Goal: Task Accomplishment & Management: Manage account settings

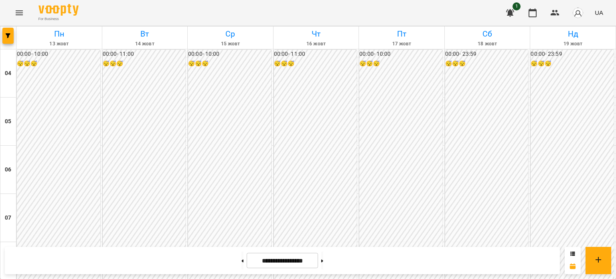
scroll to position [239, 0]
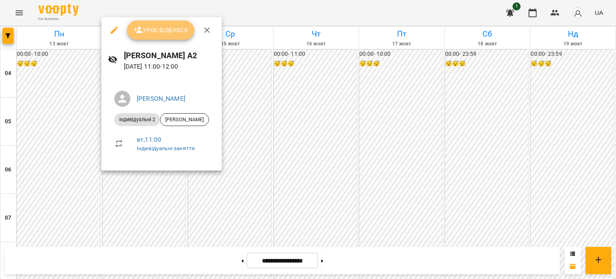
click at [164, 25] on span "Урок відбувся" at bounding box center [160, 30] width 55 height 10
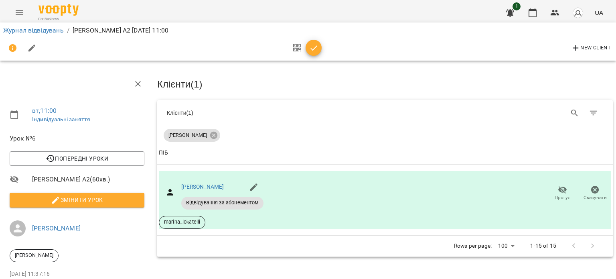
click at [306, 47] on span "button" at bounding box center [313, 48] width 16 height 10
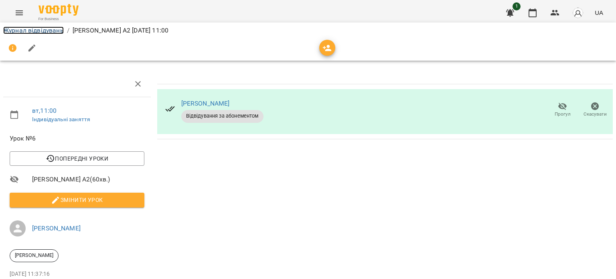
click at [38, 30] on link "Журнал відвідувань" at bounding box center [33, 30] width 61 height 8
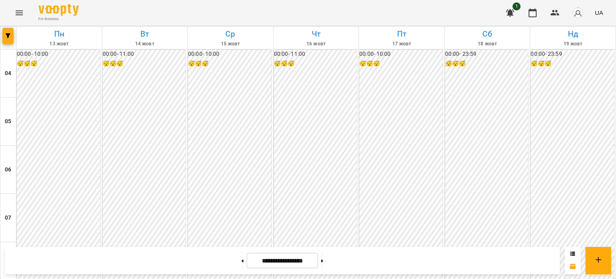
scroll to position [641, 0]
click at [323, 259] on button at bounding box center [322, 260] width 2 height 18
type input "**********"
click at [572, 13] on span "button" at bounding box center [577, 12] width 11 height 11
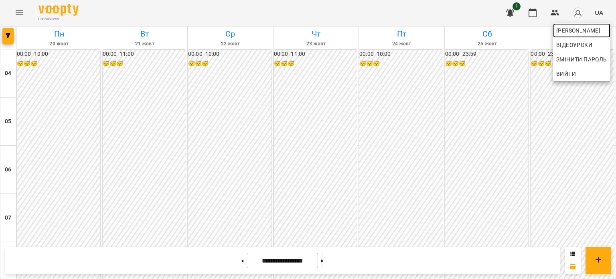
drag, startPoint x: 572, startPoint y: 33, endPoint x: 564, endPoint y: 30, distance: 9.2
click at [572, 33] on span "[PERSON_NAME]" at bounding box center [581, 31] width 51 height 10
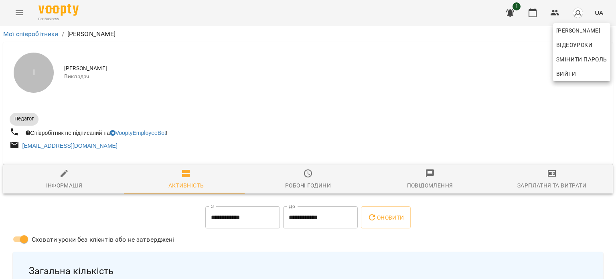
click at [555, 181] on div at bounding box center [308, 139] width 616 height 279
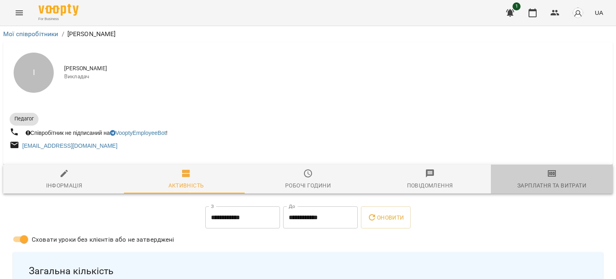
click at [550, 178] on icon "button" at bounding box center [552, 173] width 10 height 10
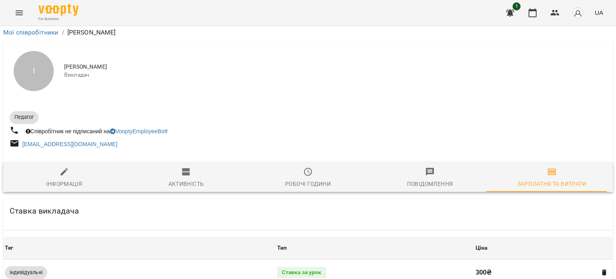
scroll to position [349, 0]
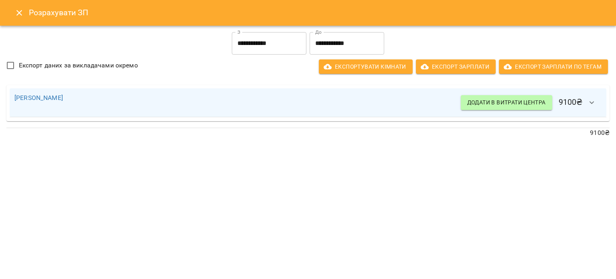
drag, startPoint x: 16, startPoint y: 12, endPoint x: 20, endPoint y: 12, distance: 4.4
click at [16, 12] on icon "Close" at bounding box center [19, 13] width 10 height 10
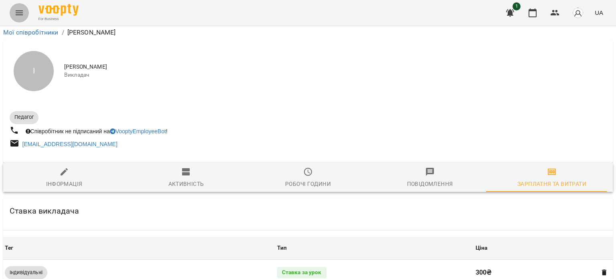
click at [16, 7] on button "Menu" at bounding box center [19, 12] width 19 height 19
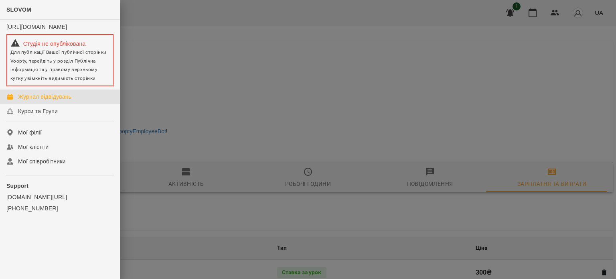
click at [46, 101] on div "Журнал відвідувань" at bounding box center [44, 97] width 53 height 8
